Goal: Task Accomplishment & Management: Manage account settings

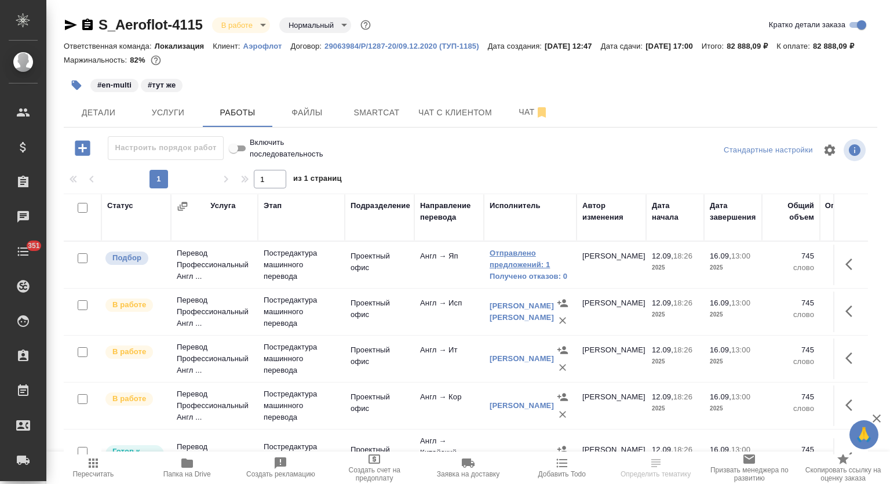
click at [514, 271] on link "Отправлено предложений: 1" at bounding box center [530, 258] width 81 height 23
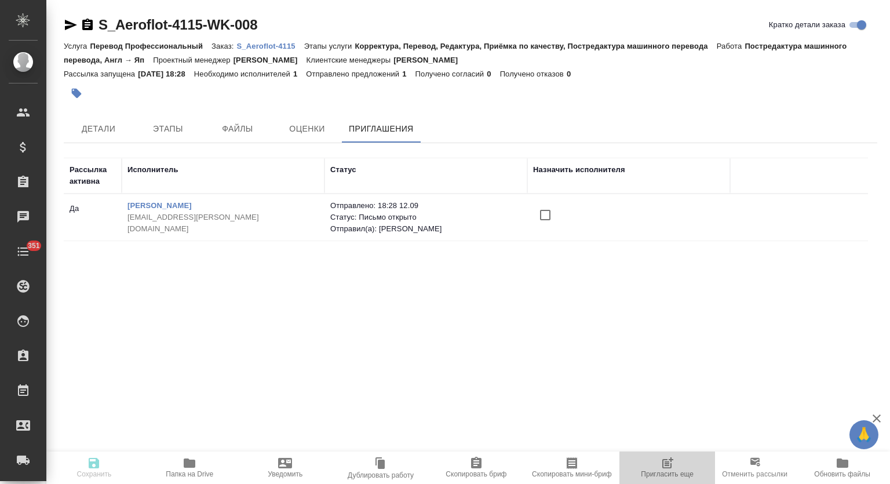
click at [665, 470] on span "Пригласить еще" at bounding box center [667, 474] width 53 height 8
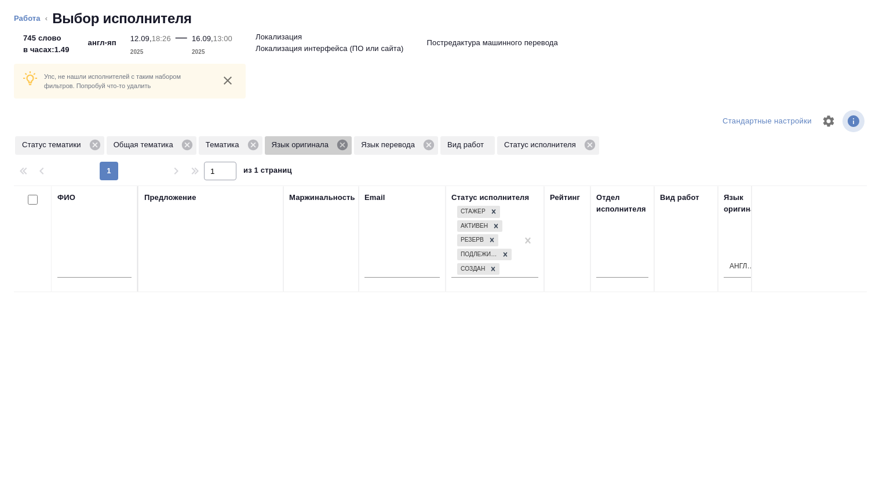
click at [343, 140] on icon at bounding box center [342, 145] width 10 height 10
click at [338, 145] on icon at bounding box center [339, 144] width 13 height 13
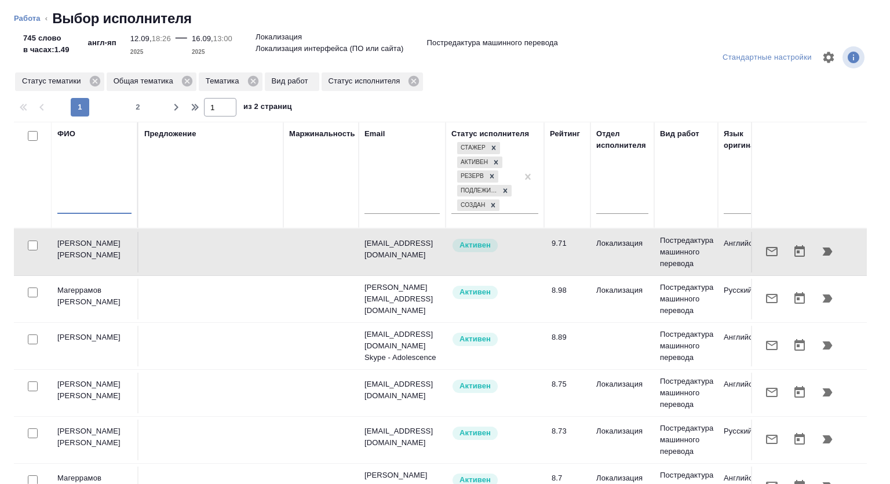
click at [94, 208] on input "text" at bounding box center [94, 206] width 74 height 14
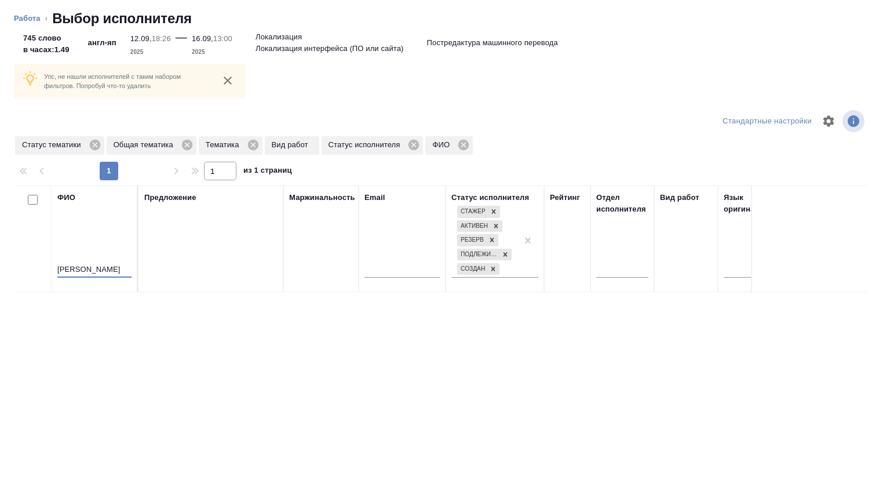
type input "[PERSON_NAME]"
click at [93, 143] on icon at bounding box center [95, 144] width 13 height 13
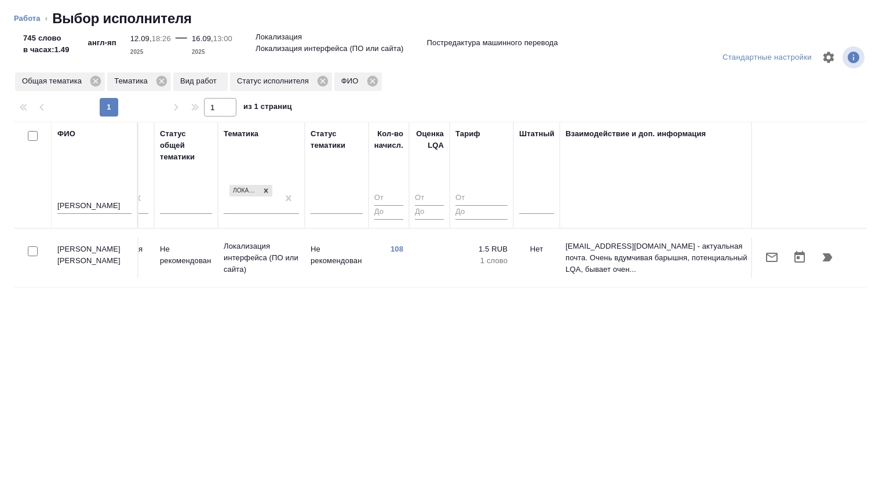
scroll to position [0, 835]
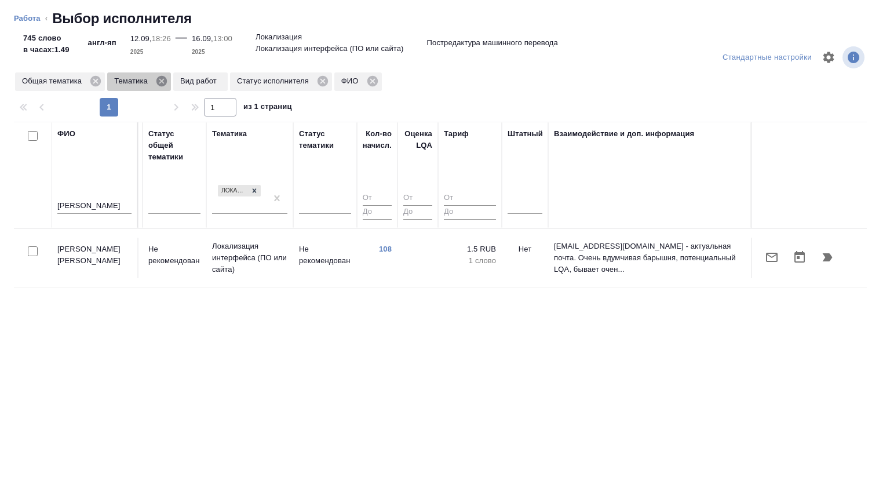
click at [163, 81] on icon at bounding box center [161, 81] width 10 height 10
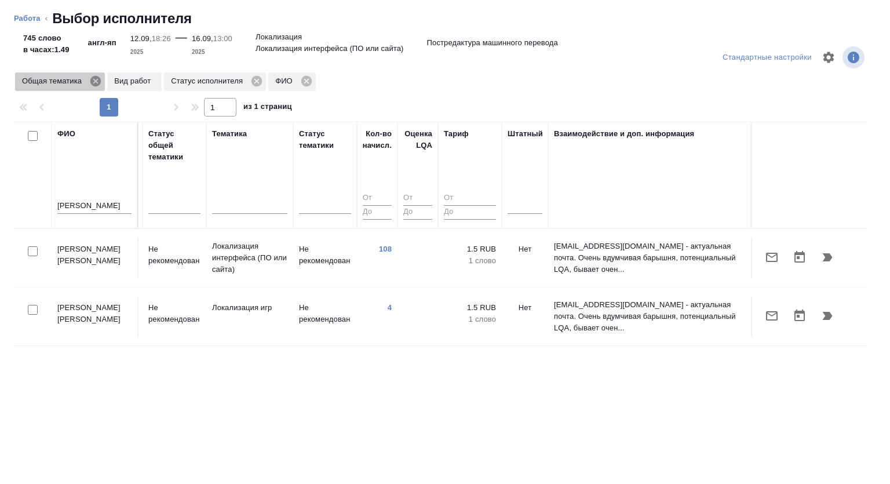
click at [97, 81] on icon at bounding box center [95, 81] width 10 height 10
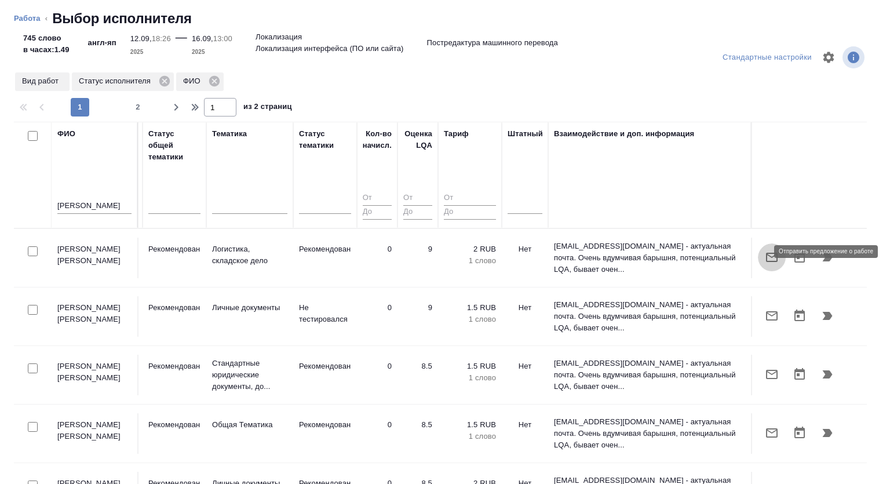
click at [765, 252] on icon "button" at bounding box center [772, 257] width 14 height 14
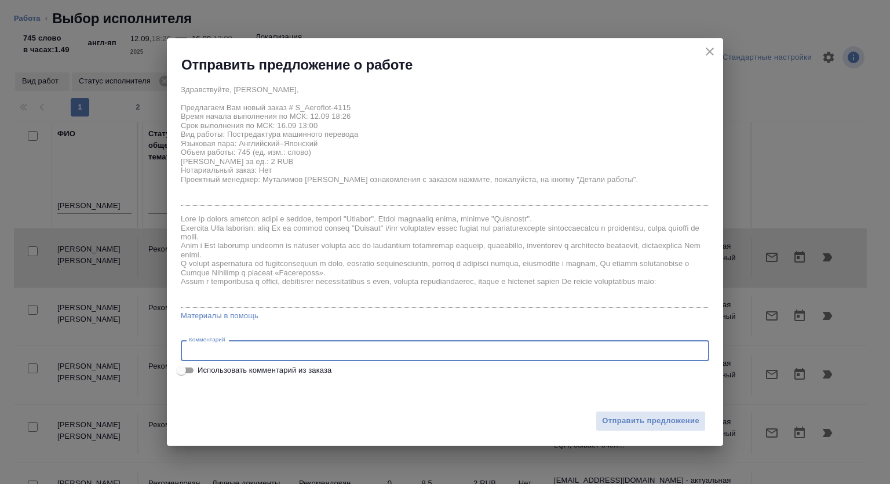
click at [286, 352] on textarea at bounding box center [445, 350] width 512 height 9
type textarea "Можно продлить"
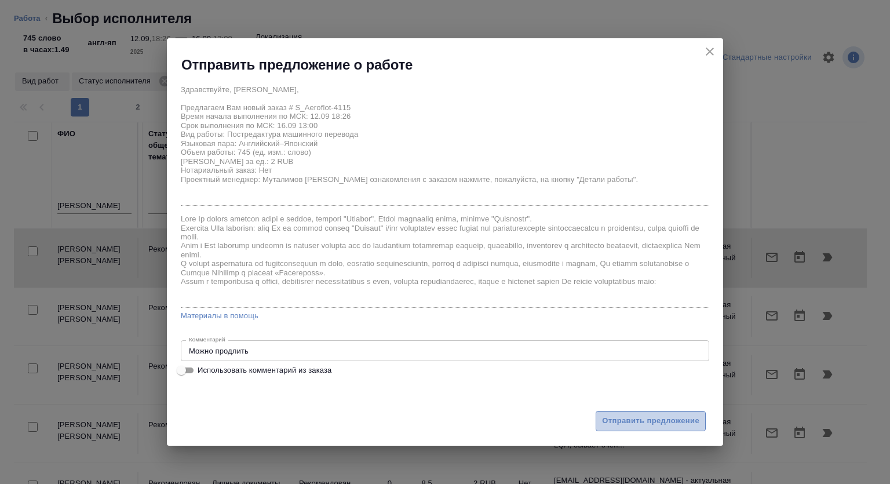
click at [647, 420] on span "Отправить предложение" at bounding box center [650, 420] width 97 height 13
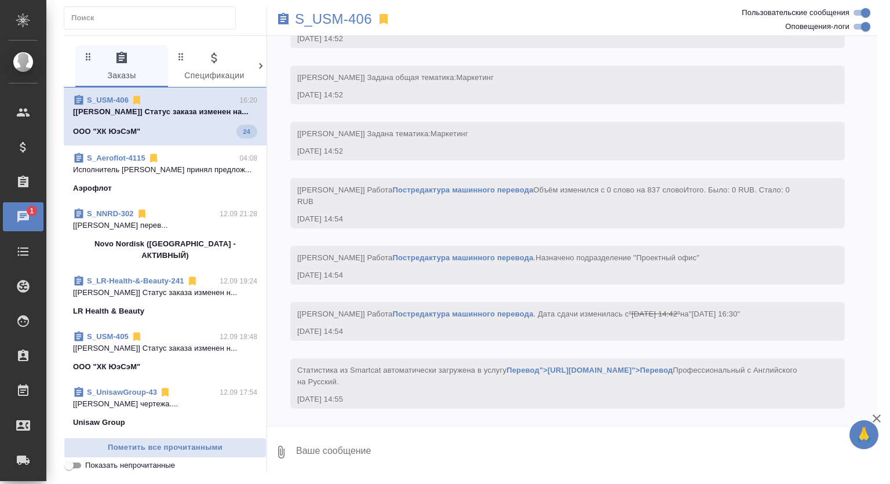
scroll to position [1539, 0]
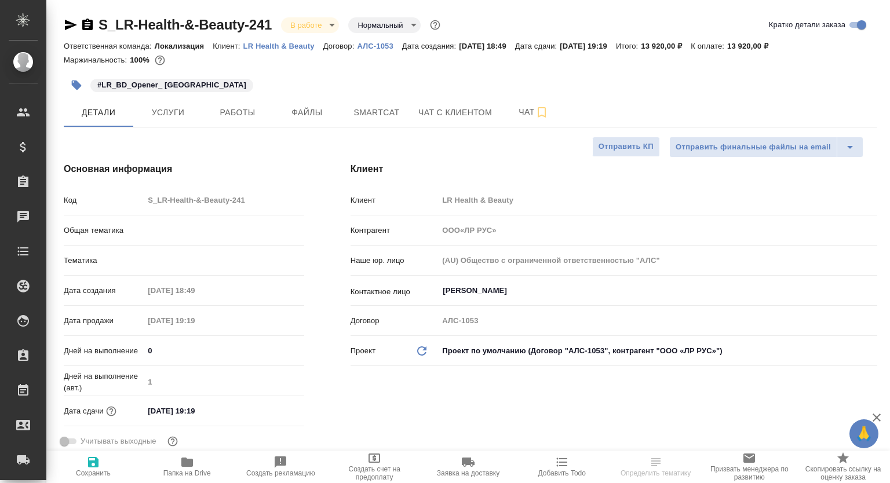
select select "RU"
type input "ООО«ЛР РУС»"
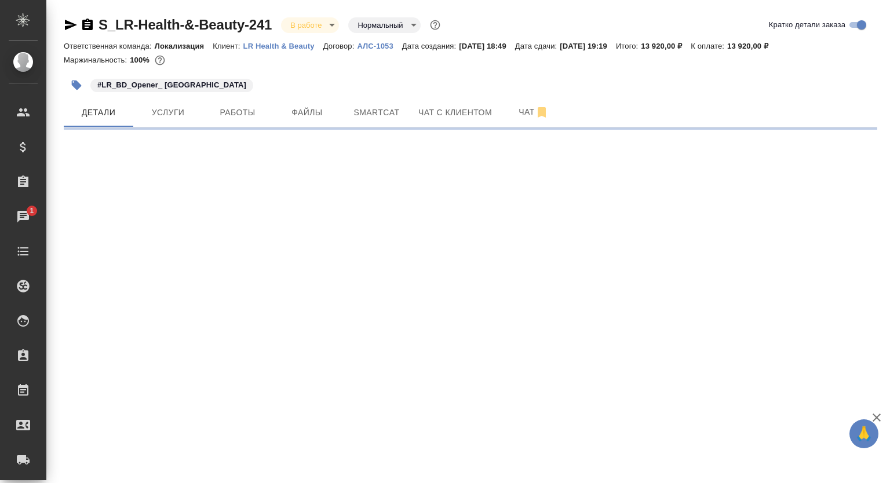
select select "RU"
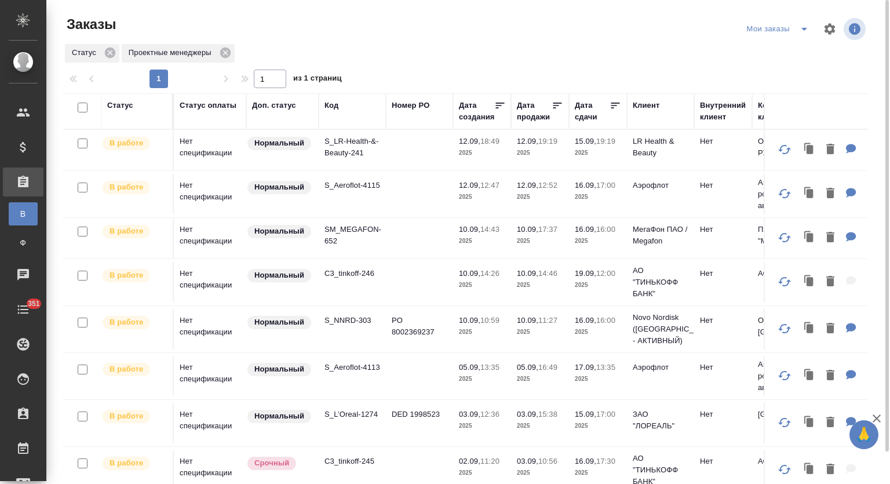
click at [802, 30] on icon "split button" at bounding box center [804, 29] width 14 height 14
click at [778, 52] on li "Заказы лок" at bounding box center [780, 52] width 72 height 19
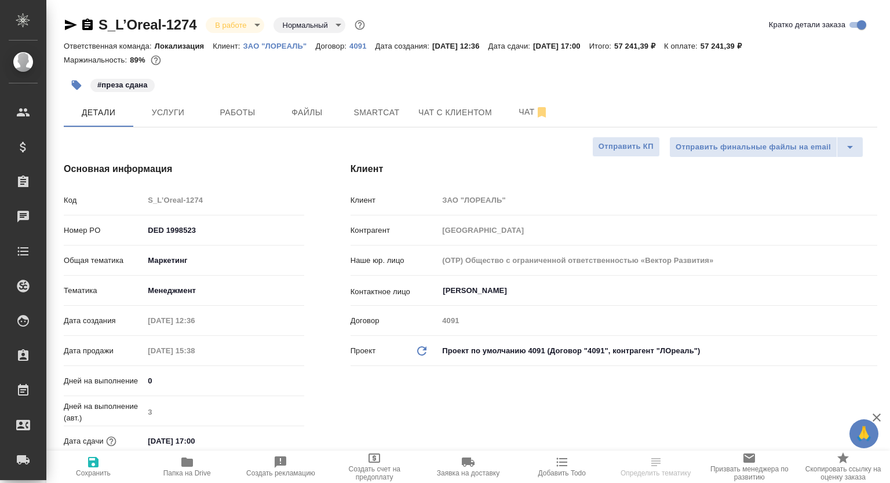
select select "RU"
type textarea "x"
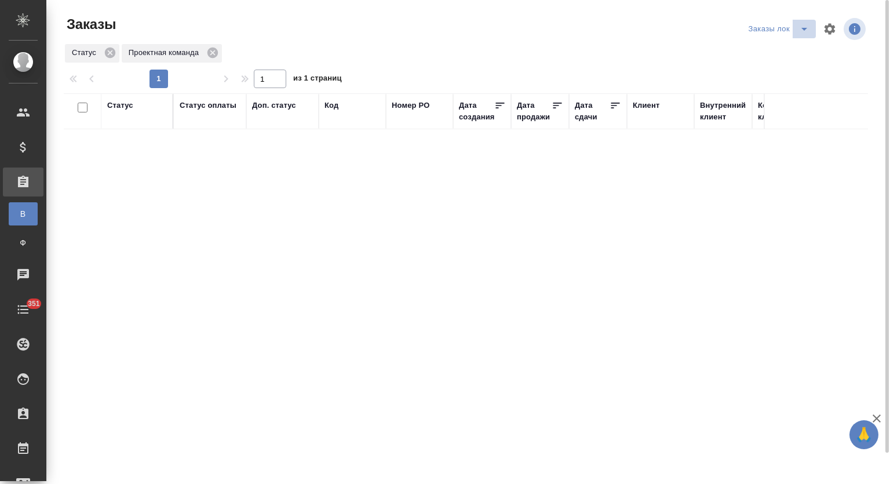
click at [805, 26] on icon "split button" at bounding box center [804, 29] width 14 height 14
click at [772, 52] on li "Мои заказы" at bounding box center [780, 52] width 70 height 19
